Goal: Information Seeking & Learning: Learn about a topic

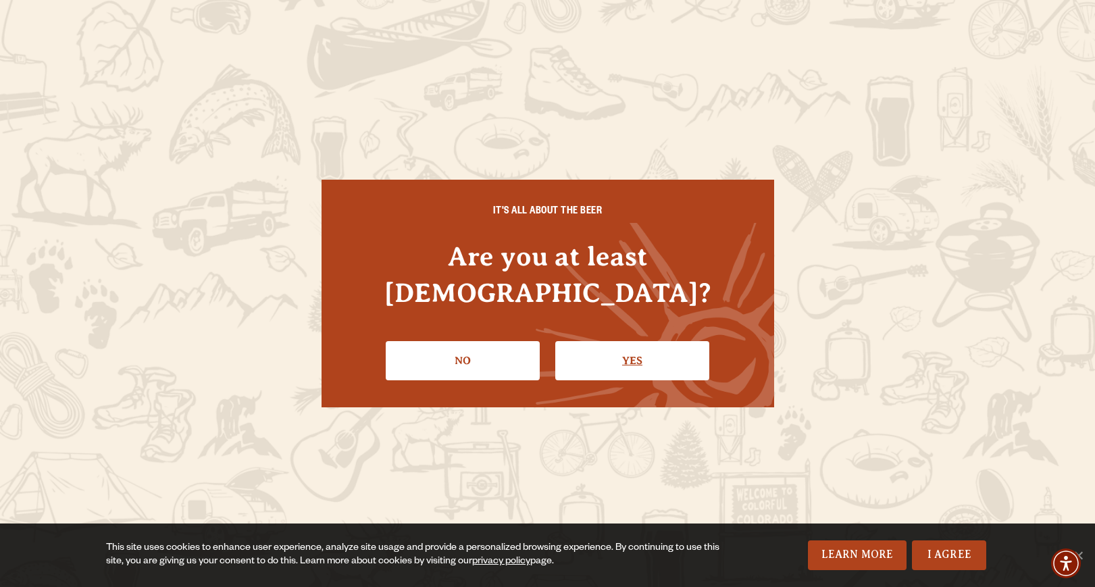
click at [616, 341] on link "Yes" at bounding box center [632, 360] width 154 height 39
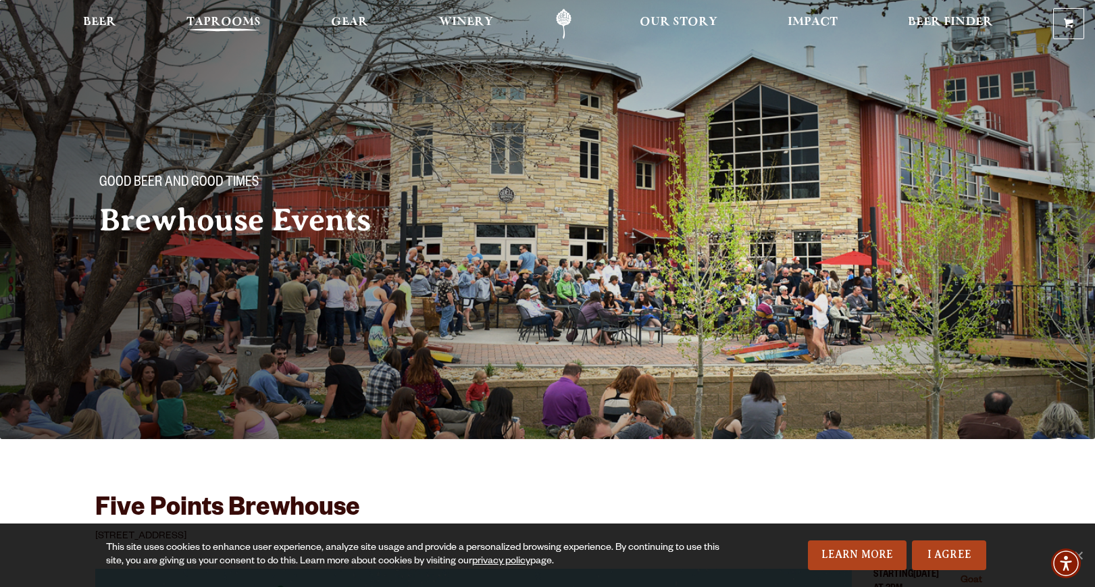
click at [226, 20] on span "Taprooms" at bounding box center [224, 22] width 74 height 11
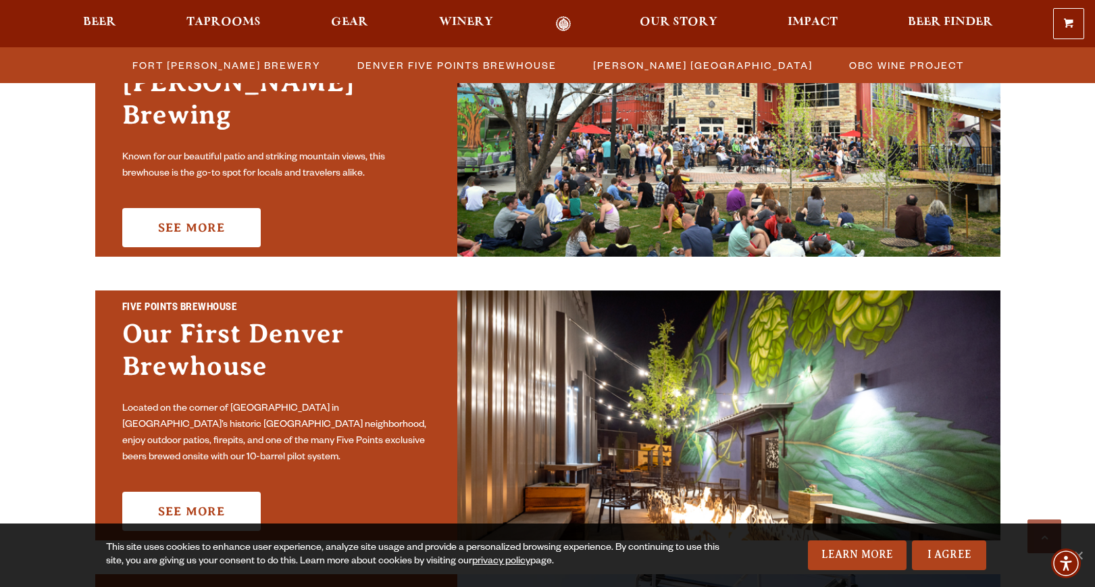
scroll to position [512, 0]
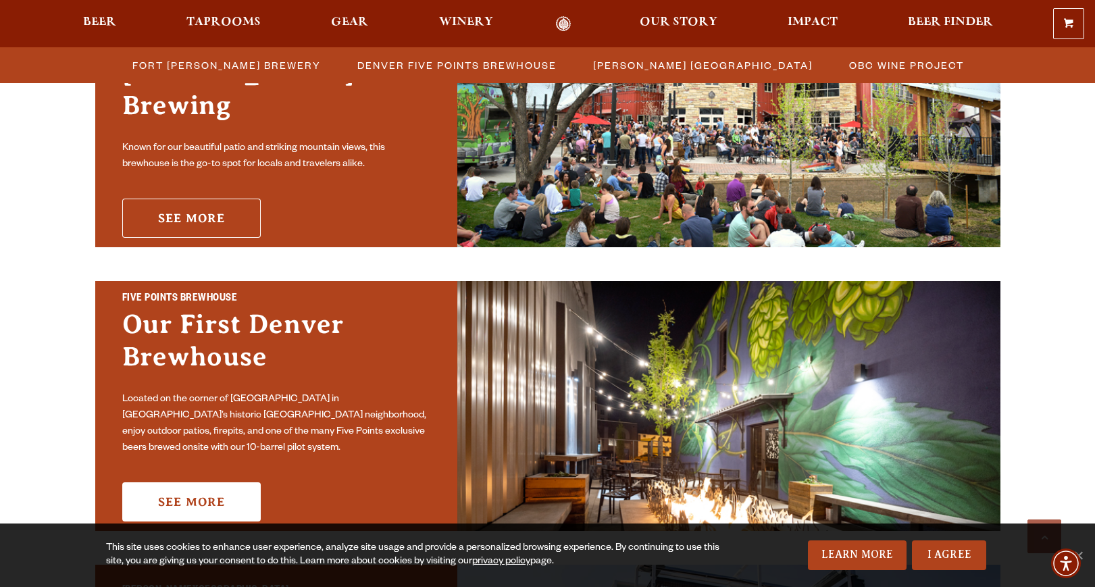
click at [215, 209] on link "See More" at bounding box center [191, 218] width 139 height 39
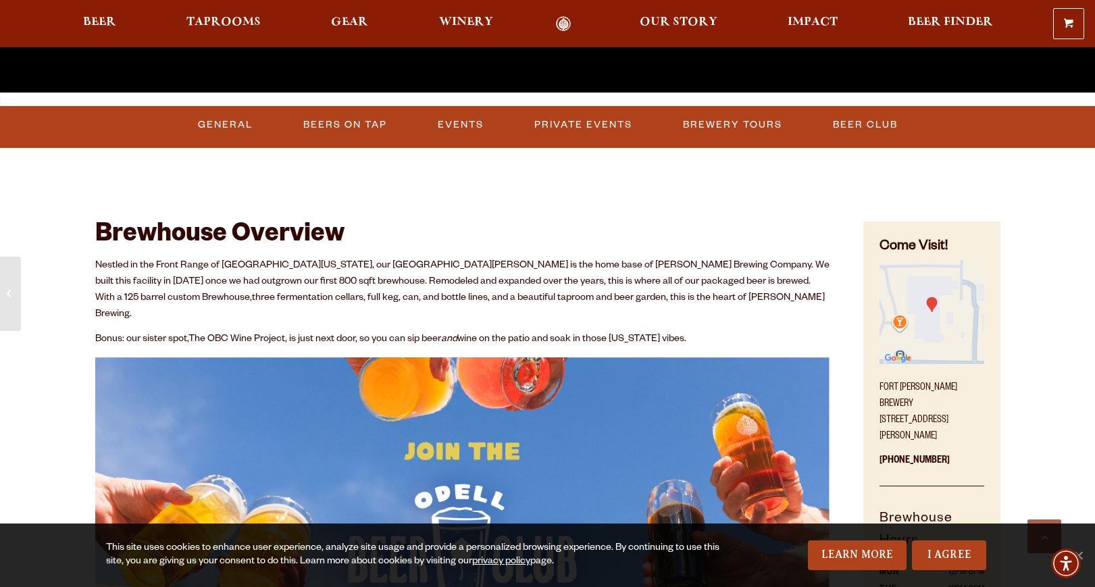
scroll to position [524, 0]
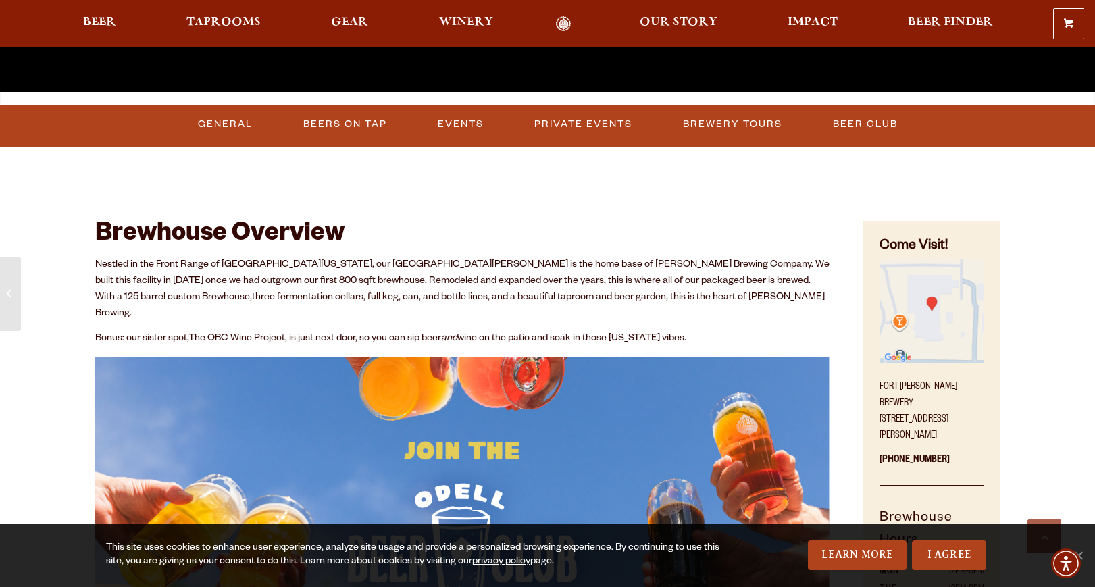
click at [469, 122] on link "Events" at bounding box center [460, 124] width 57 height 31
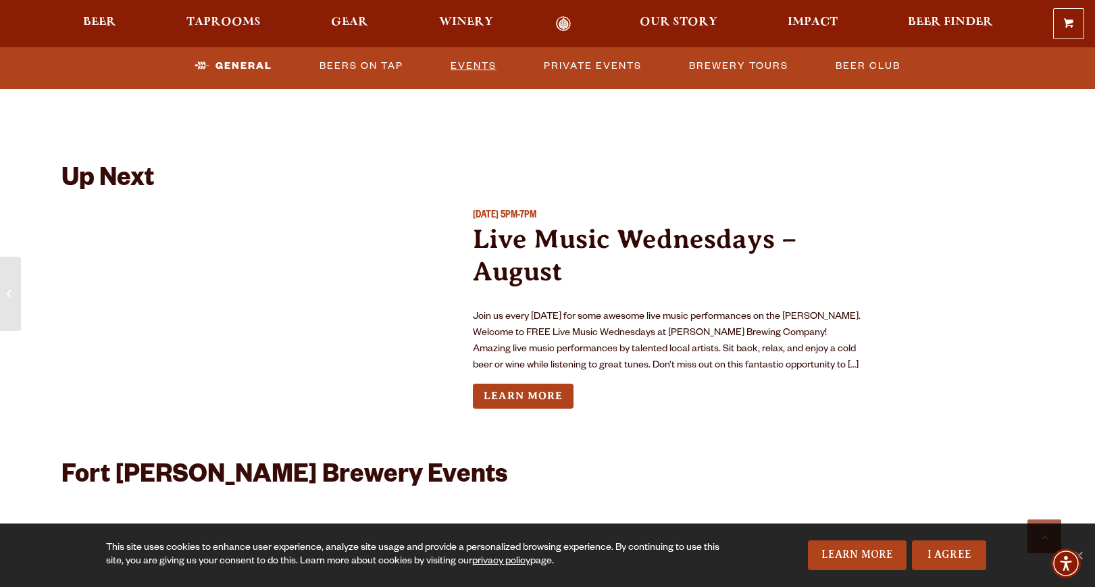
scroll to position [3013, 0]
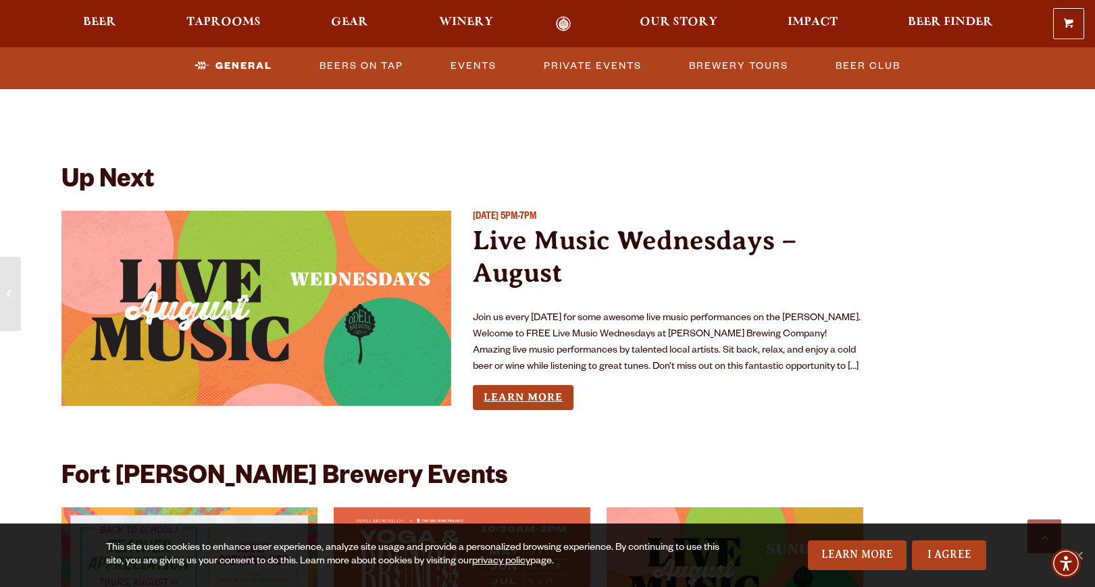
click at [526, 385] on link "Learn More" at bounding box center [523, 397] width 101 height 25
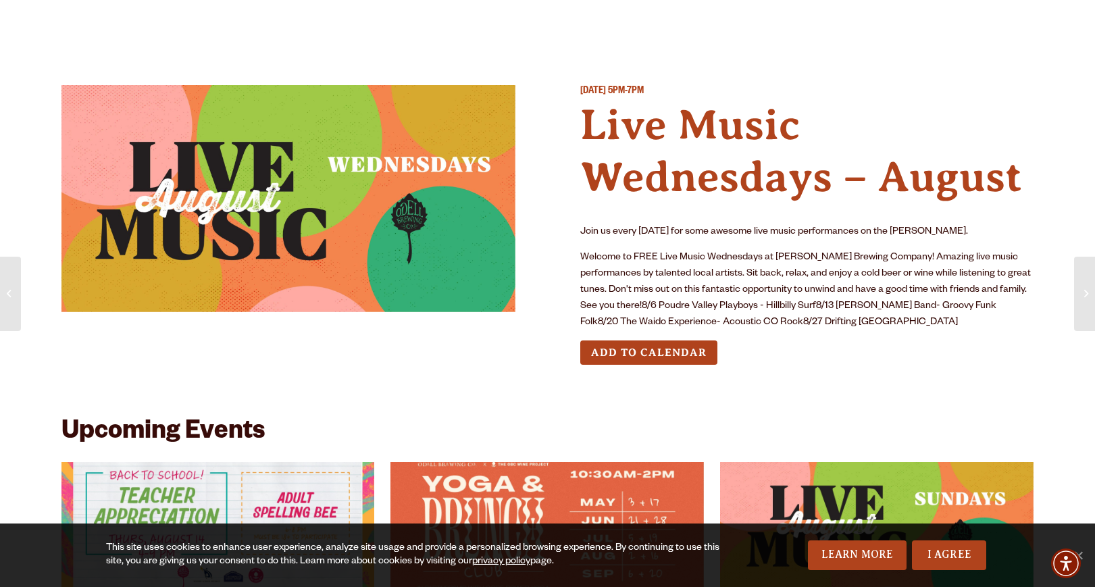
click at [836, 305] on p "Welcome to FREE Live Music Wednesdays at [PERSON_NAME] Brewing Company! Amazing…" at bounding box center [807, 290] width 454 height 81
drag, startPoint x: 605, startPoint y: 303, endPoint x: 723, endPoint y: 309, distance: 117.7
click at [723, 309] on p "Welcome to FREE Live Music Wednesdays at [PERSON_NAME] Brewing Company! Amazing…" at bounding box center [807, 290] width 454 height 81
